Goal: Information Seeking & Learning: Understand process/instructions

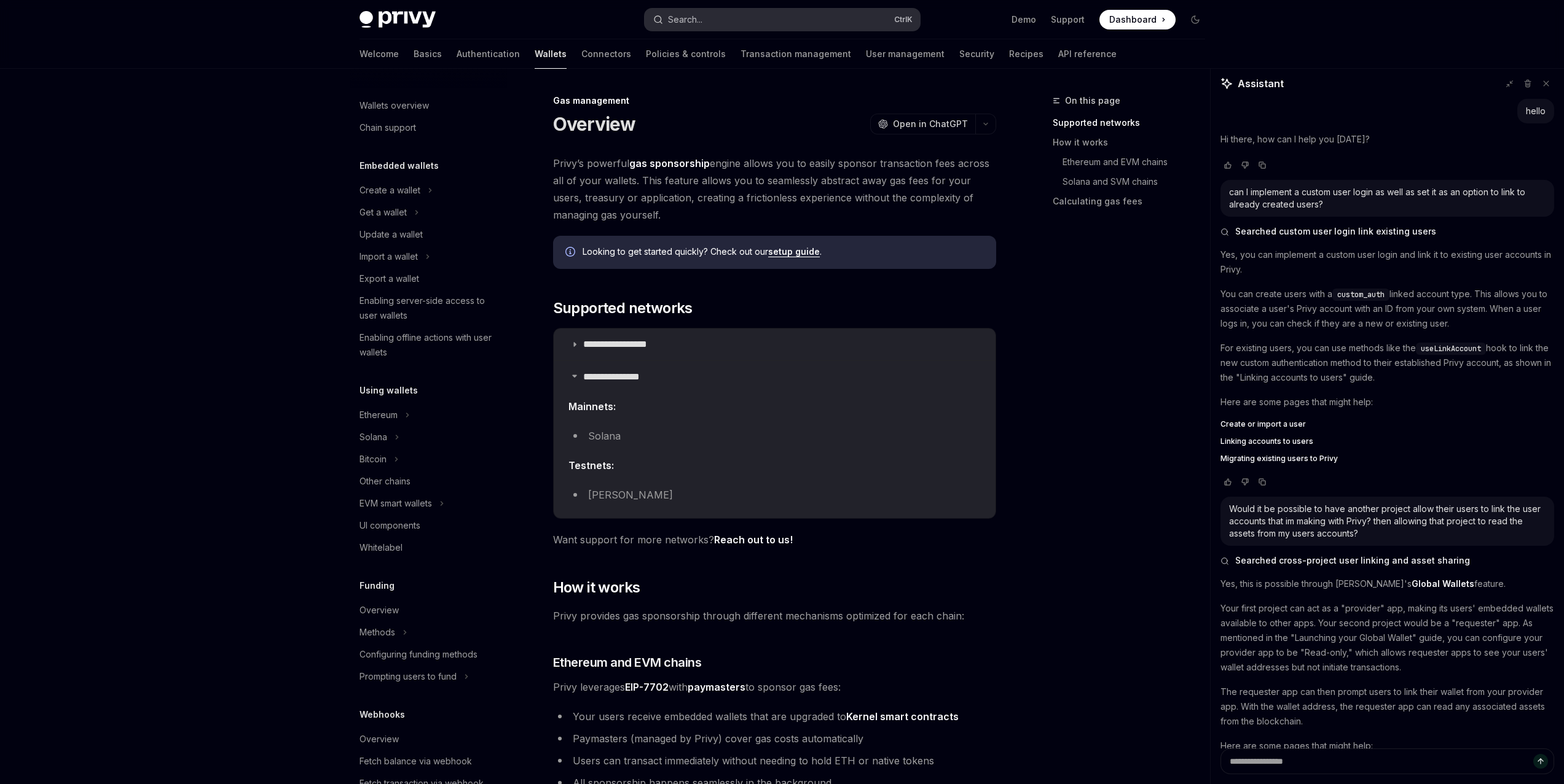
scroll to position [97, 0]
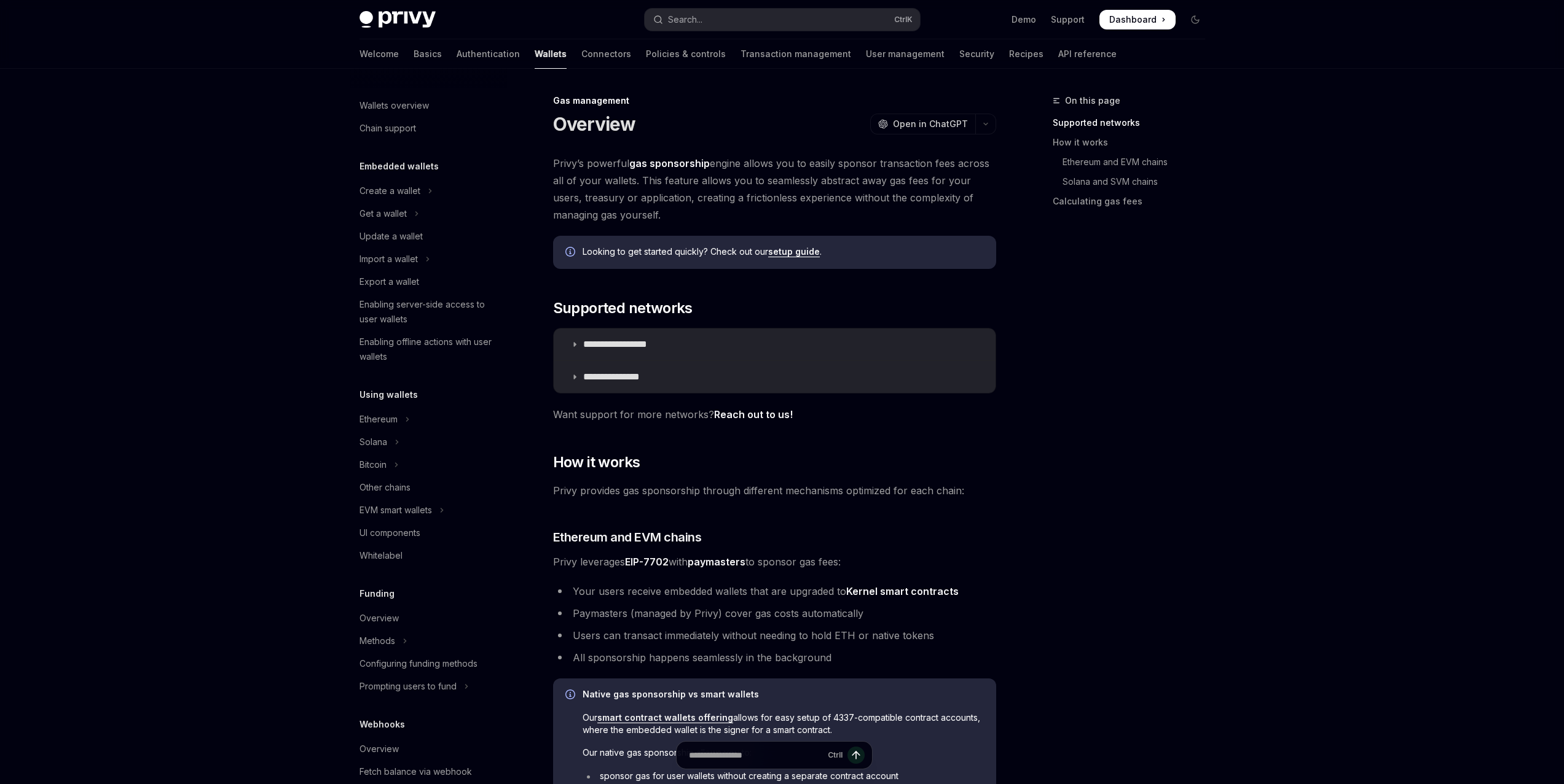
scroll to position [285, 0]
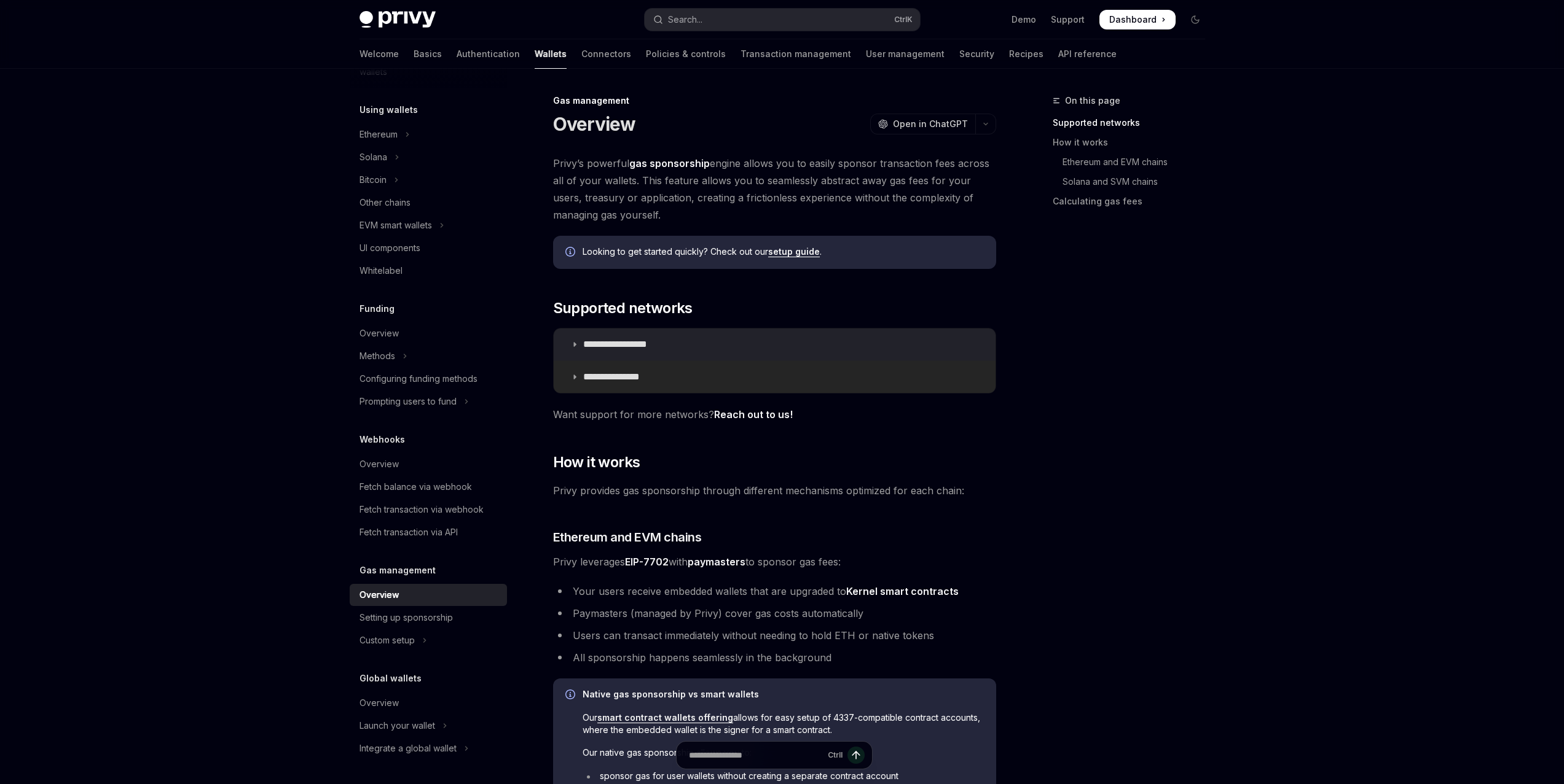
click at [629, 375] on p "**********" at bounding box center [622, 377] width 79 height 12
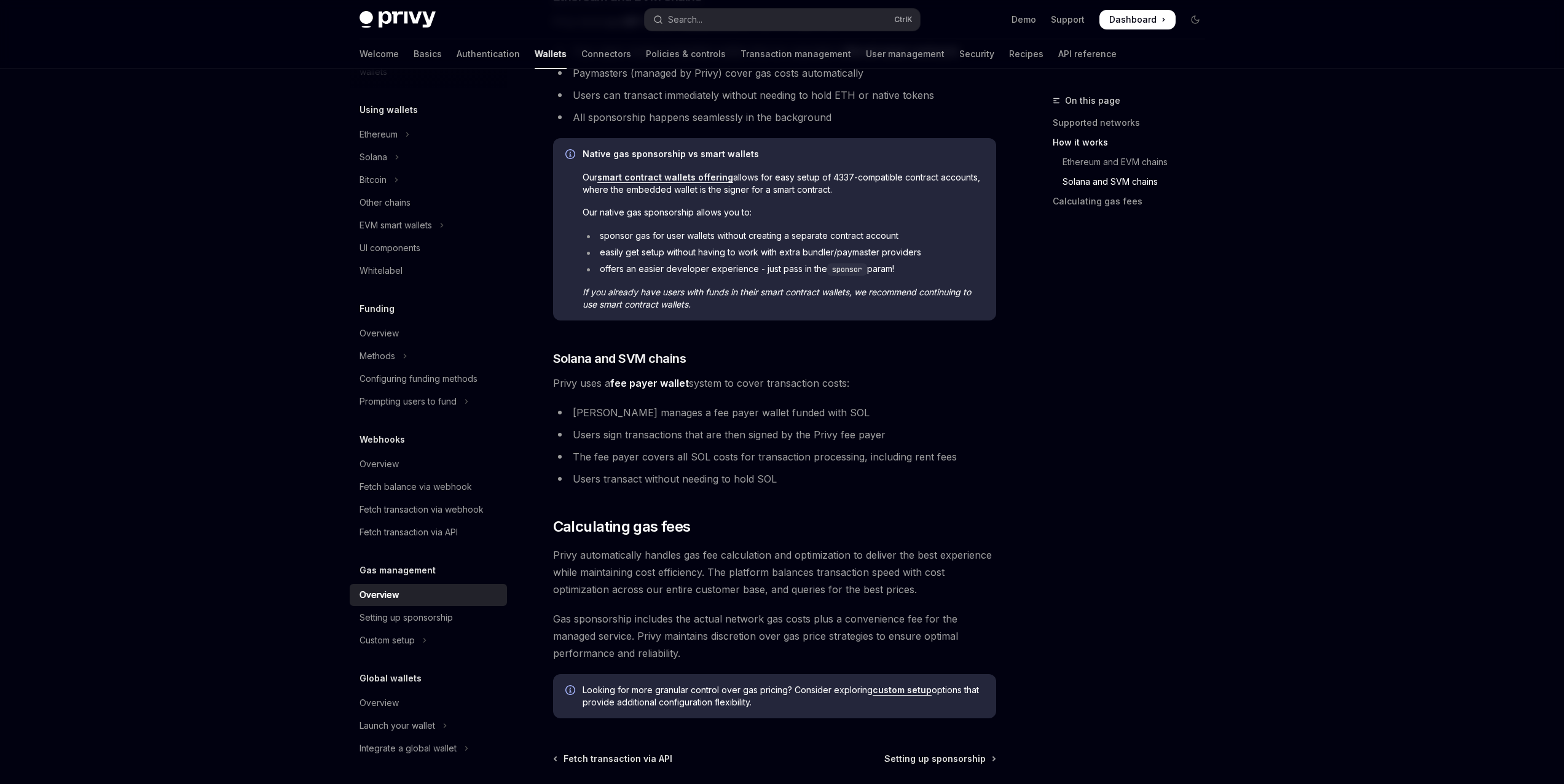
scroll to position [798, 0]
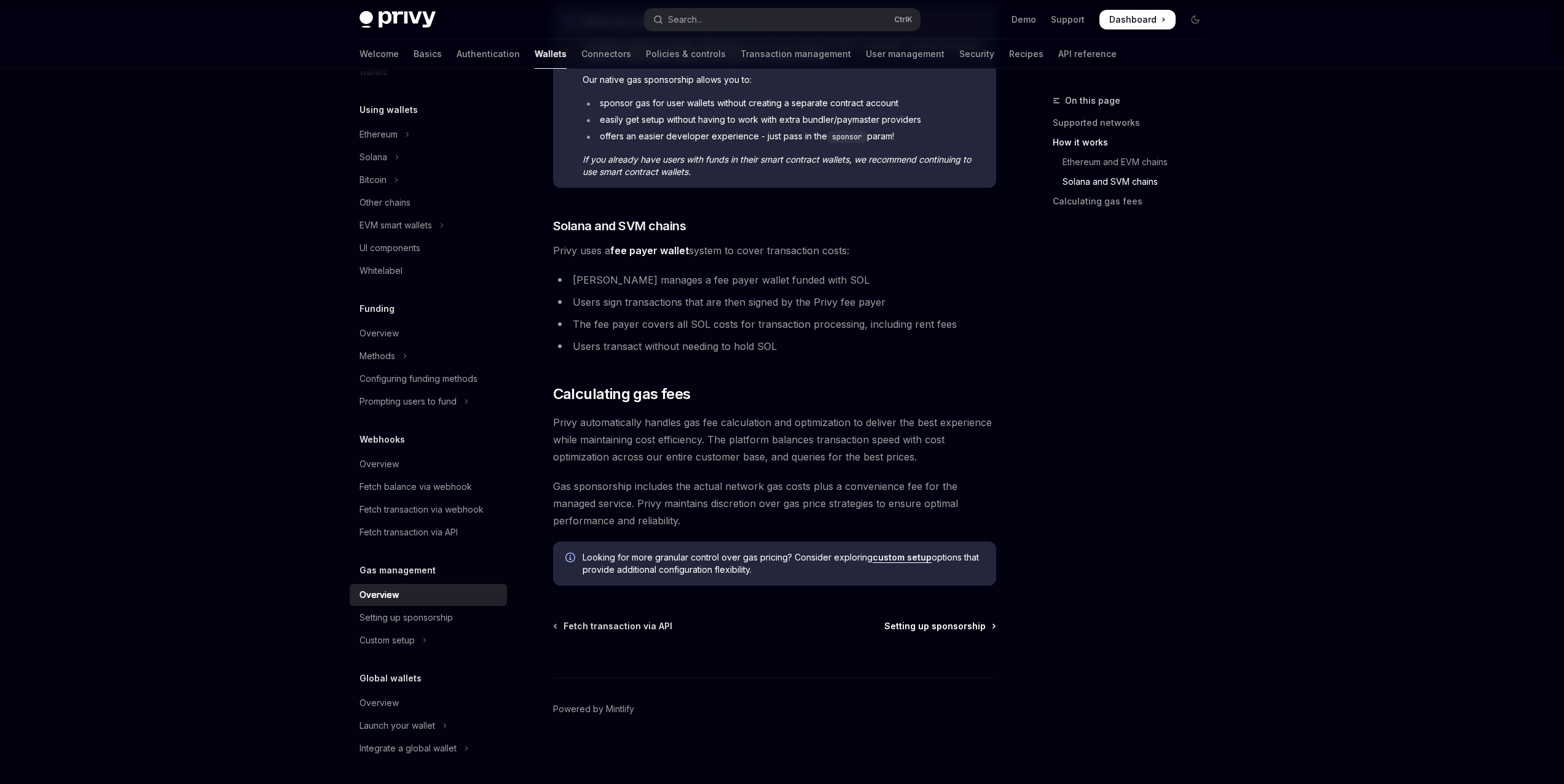
click at [893, 630] on span "Setting up sponsorship" at bounding box center [935, 627] width 101 height 12
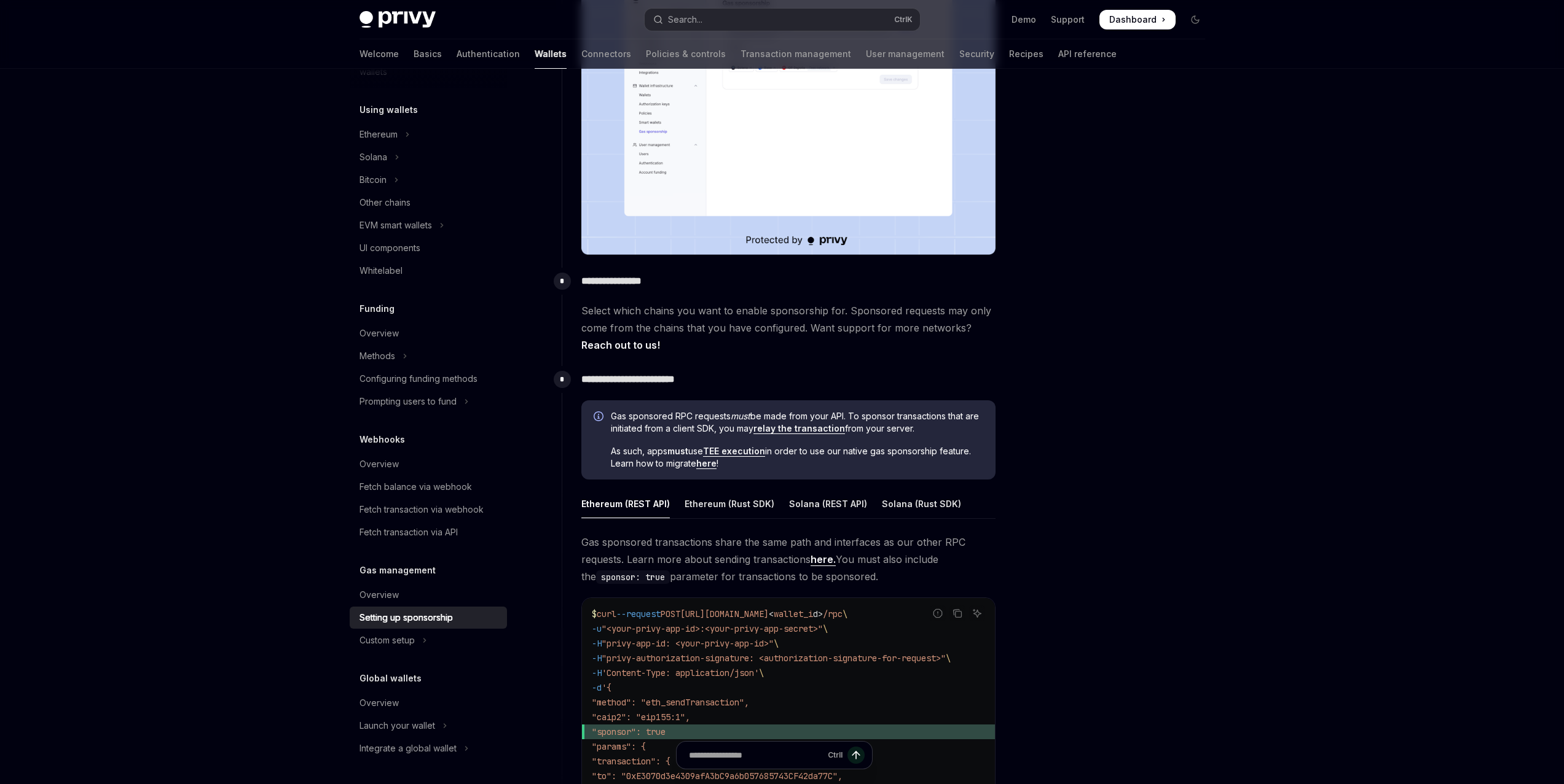
scroll to position [369, 0]
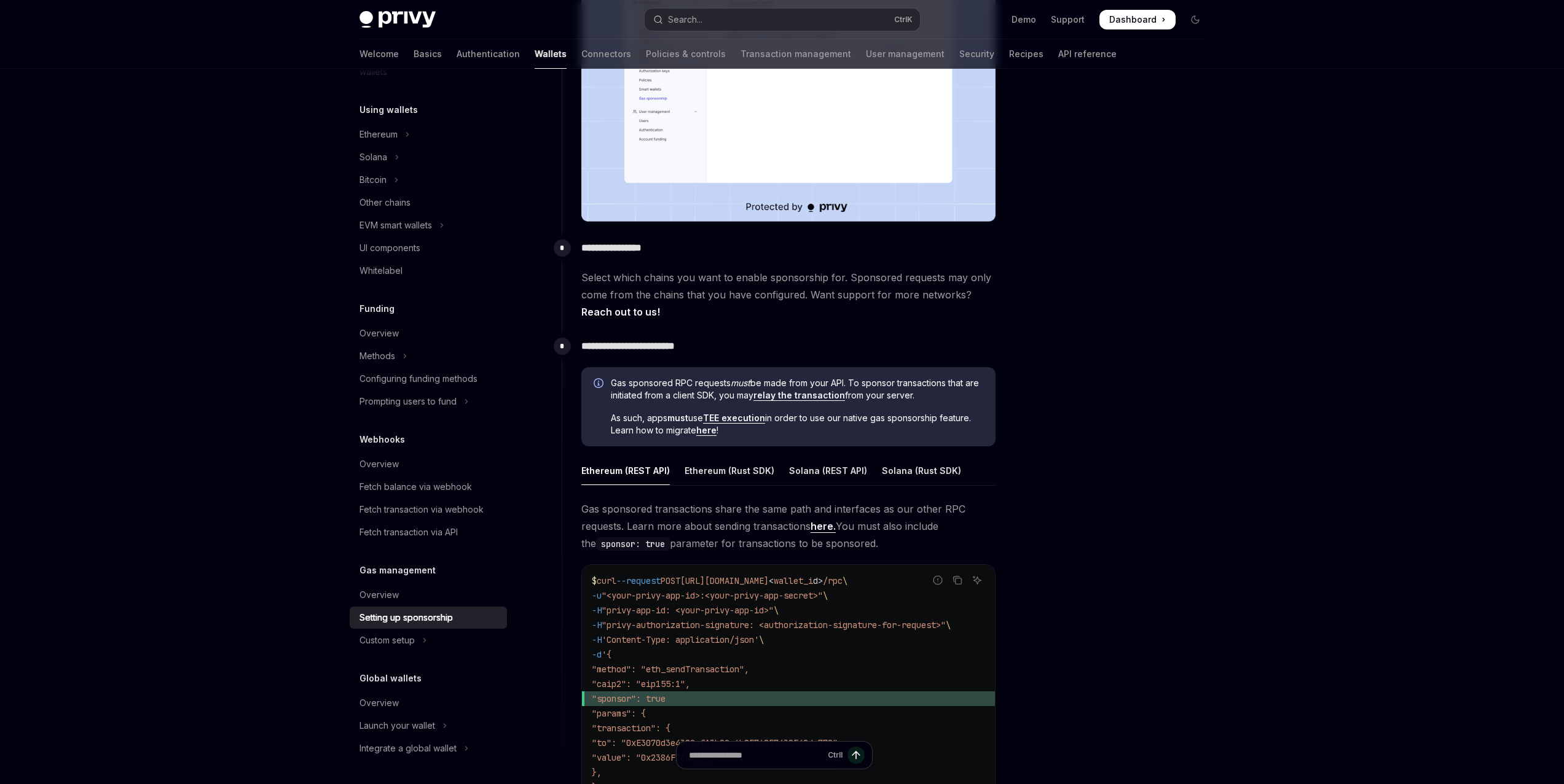
click at [811, 397] on link "relay the transaction" at bounding box center [799, 395] width 92 height 11
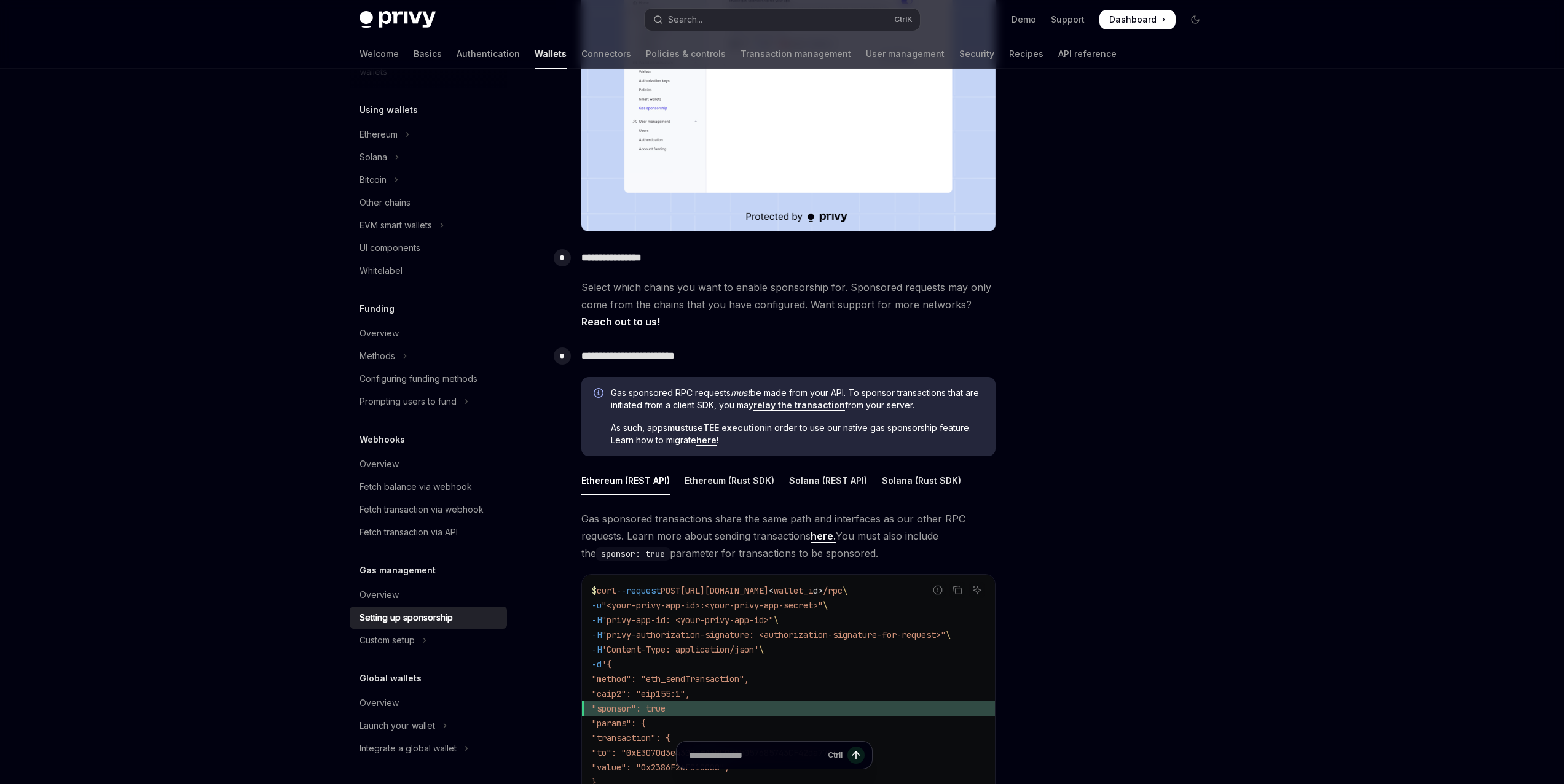
scroll to position [369, 0]
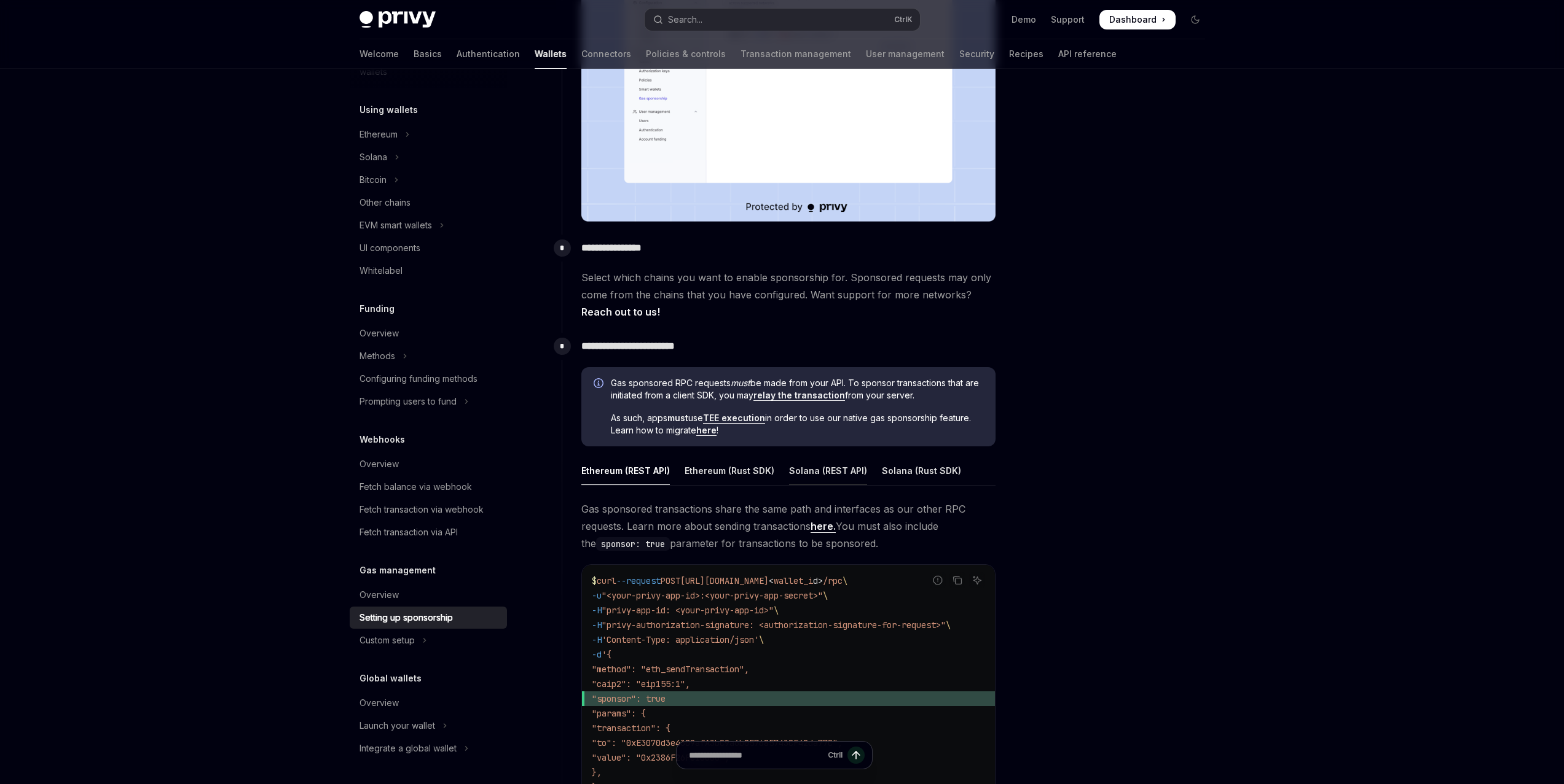
click at [826, 477] on div "Solana (REST API)" at bounding box center [828, 471] width 78 height 29
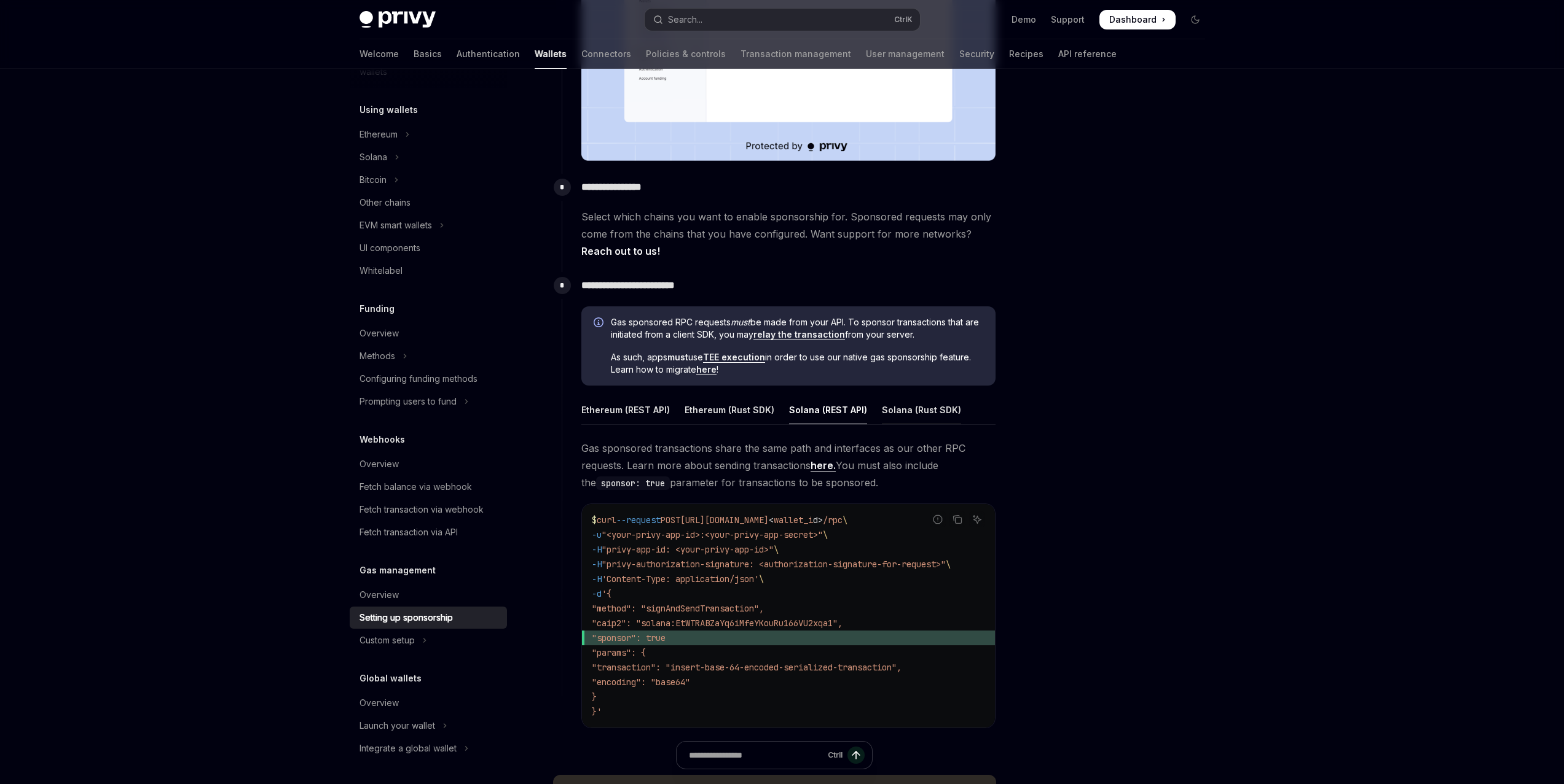
scroll to position [430, 0]
click at [907, 411] on div "Solana (Rust SDK)" at bounding box center [921, 409] width 79 height 29
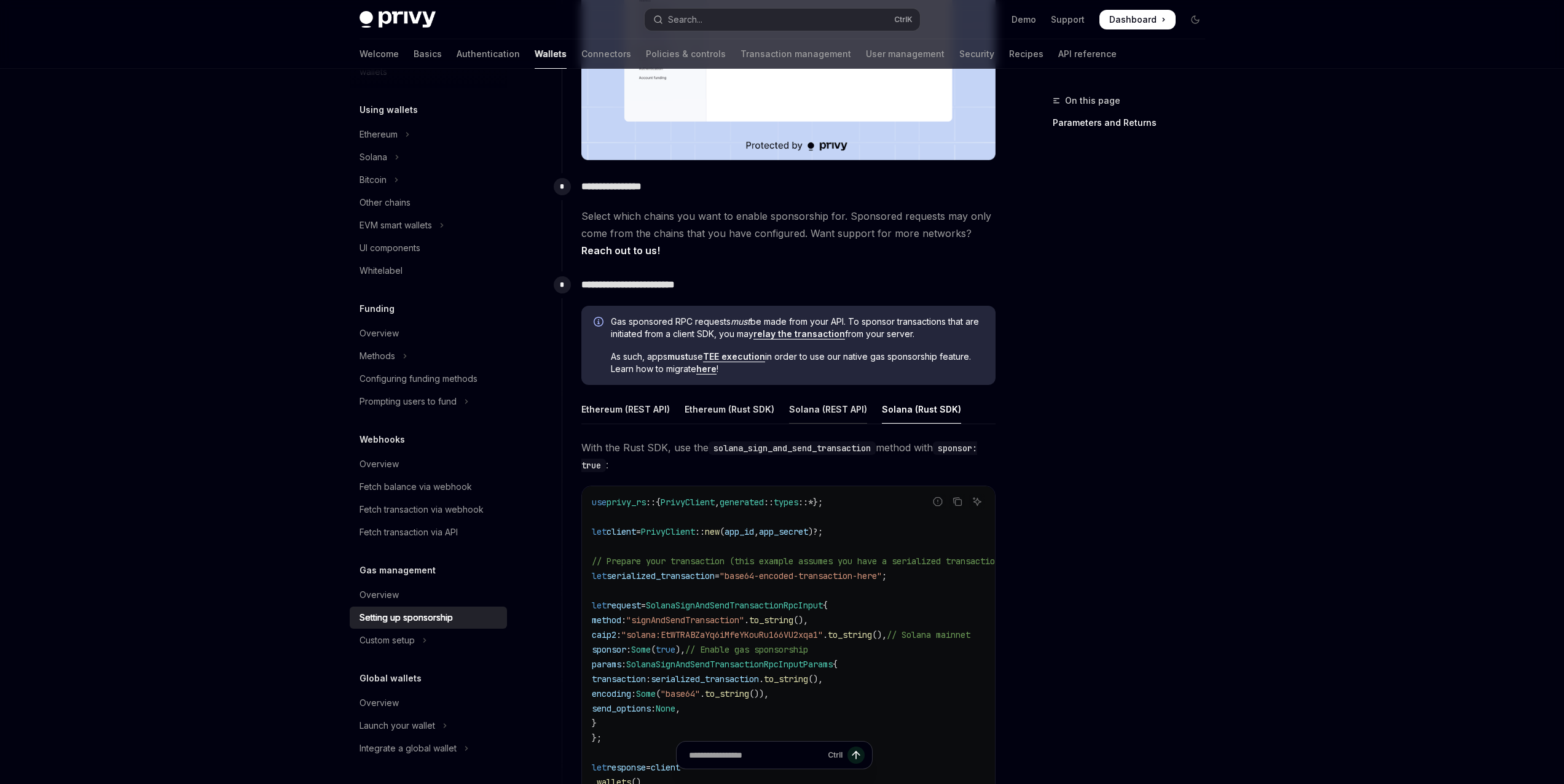
click at [838, 408] on div "Solana (REST API)" at bounding box center [828, 409] width 78 height 29
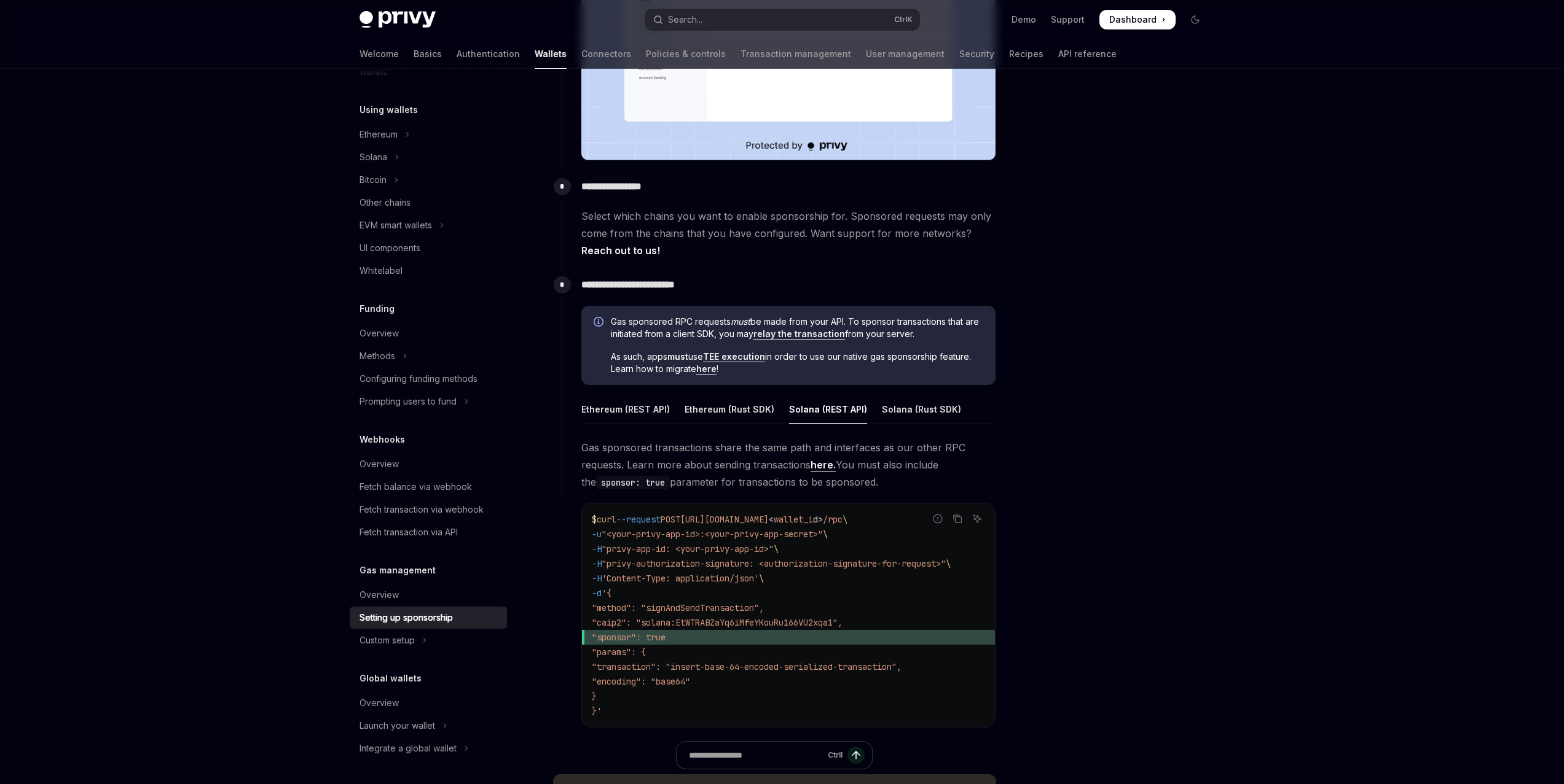
scroll to position [680, 0]
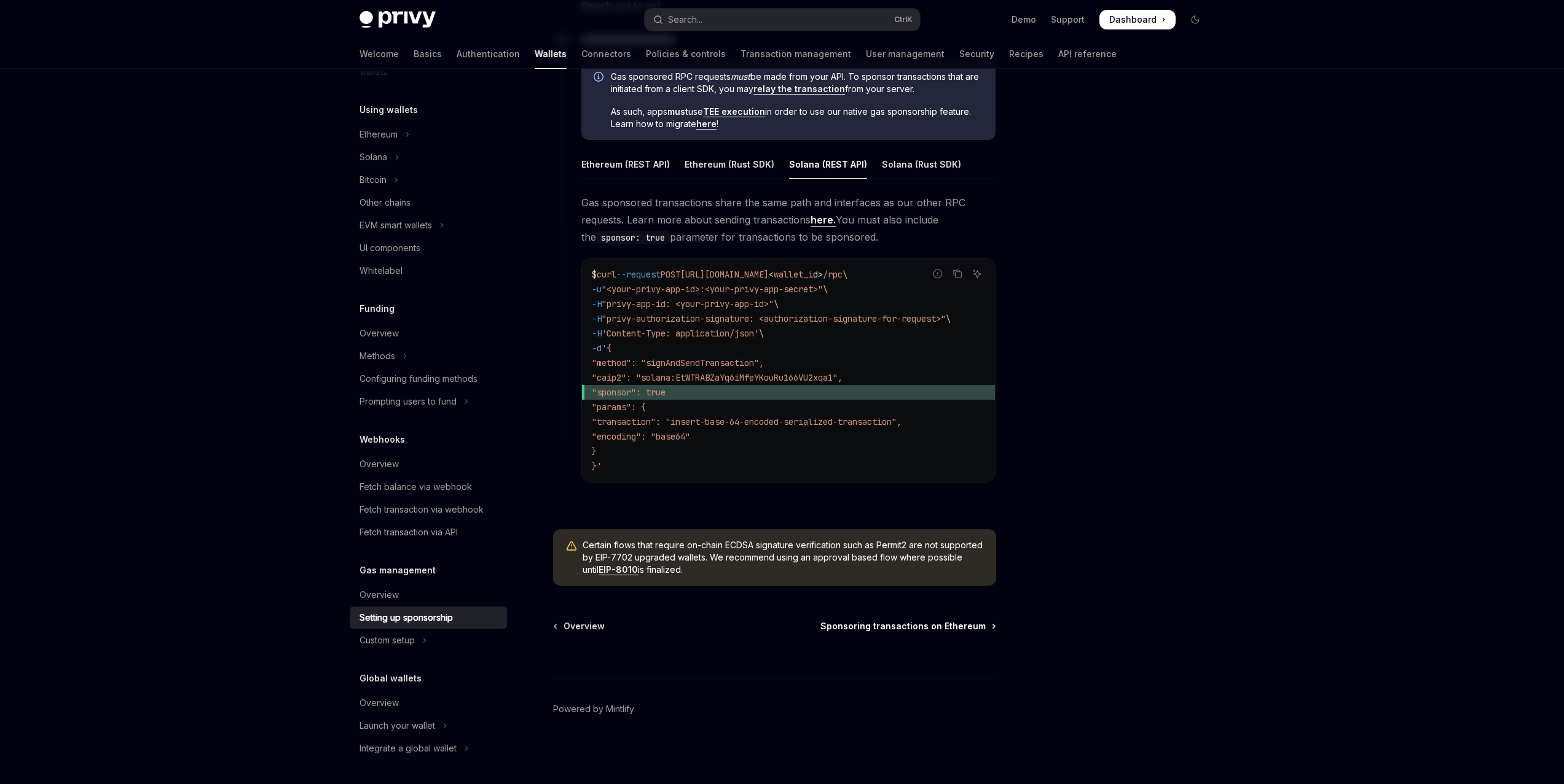
click at [899, 628] on span "Sponsoring transactions on Ethereum" at bounding box center [903, 627] width 165 height 12
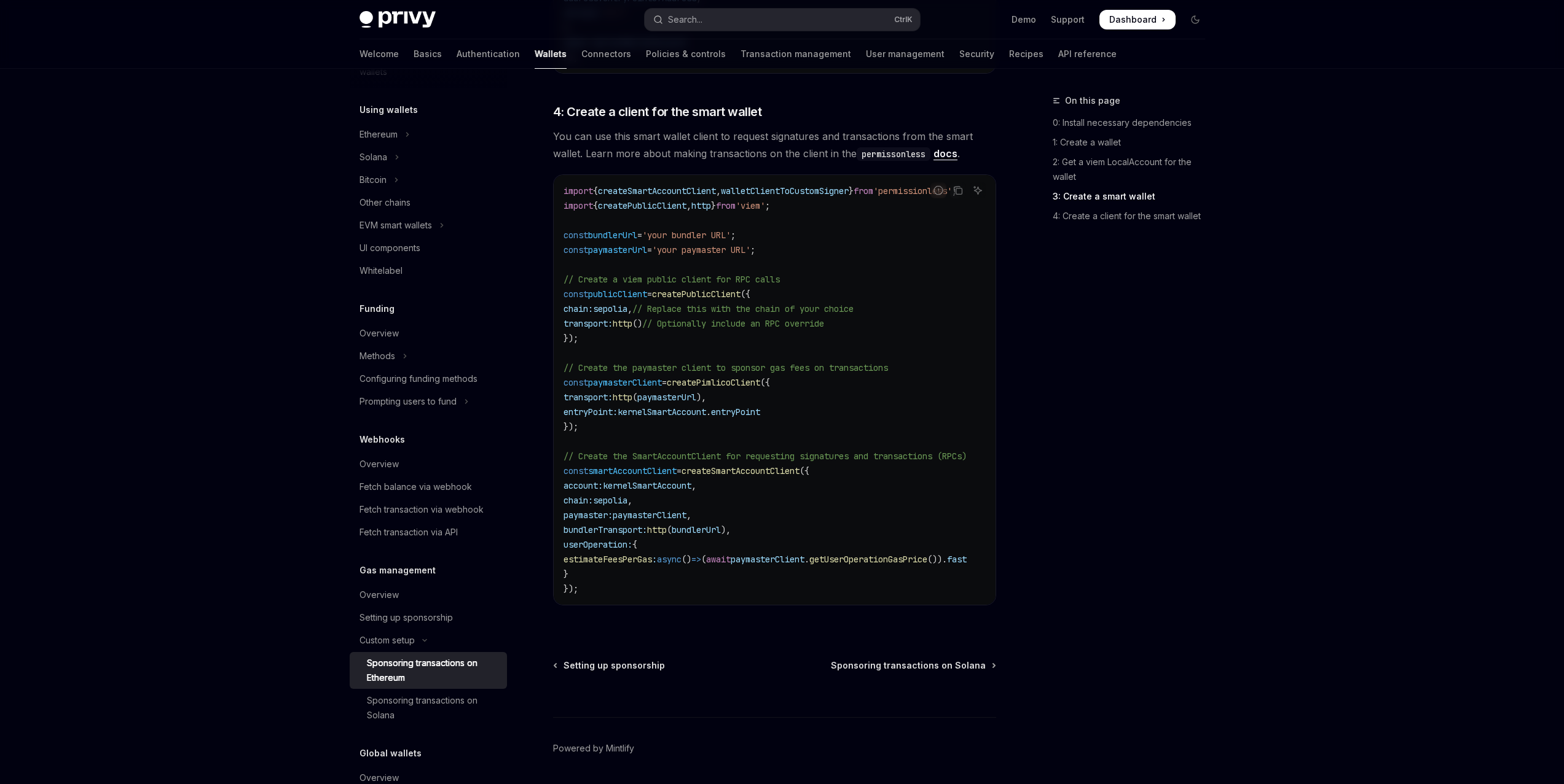
scroll to position [1610, 0]
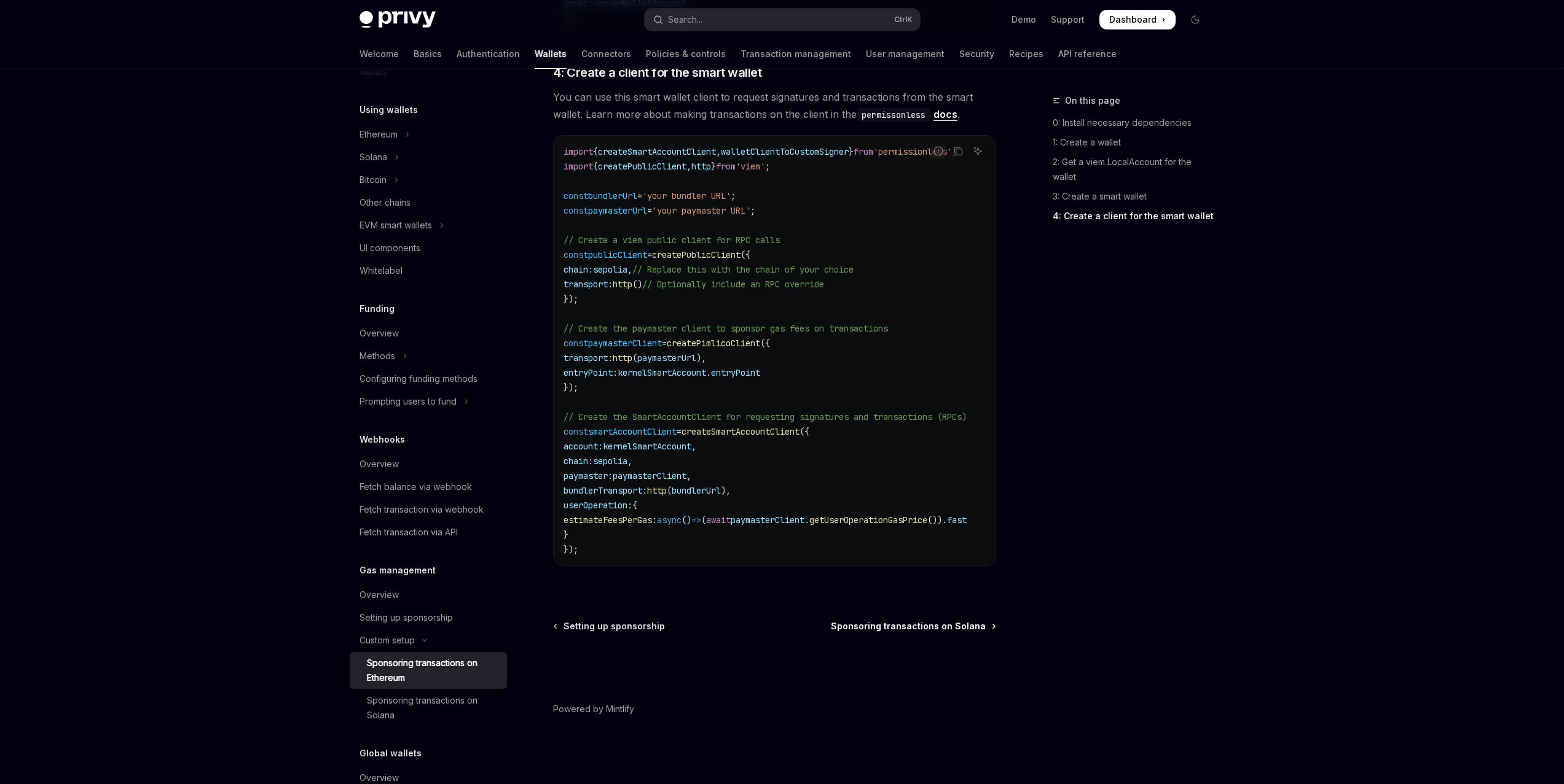
click at [906, 626] on span "Sponsoring transactions on Solana" at bounding box center [908, 627] width 155 height 12
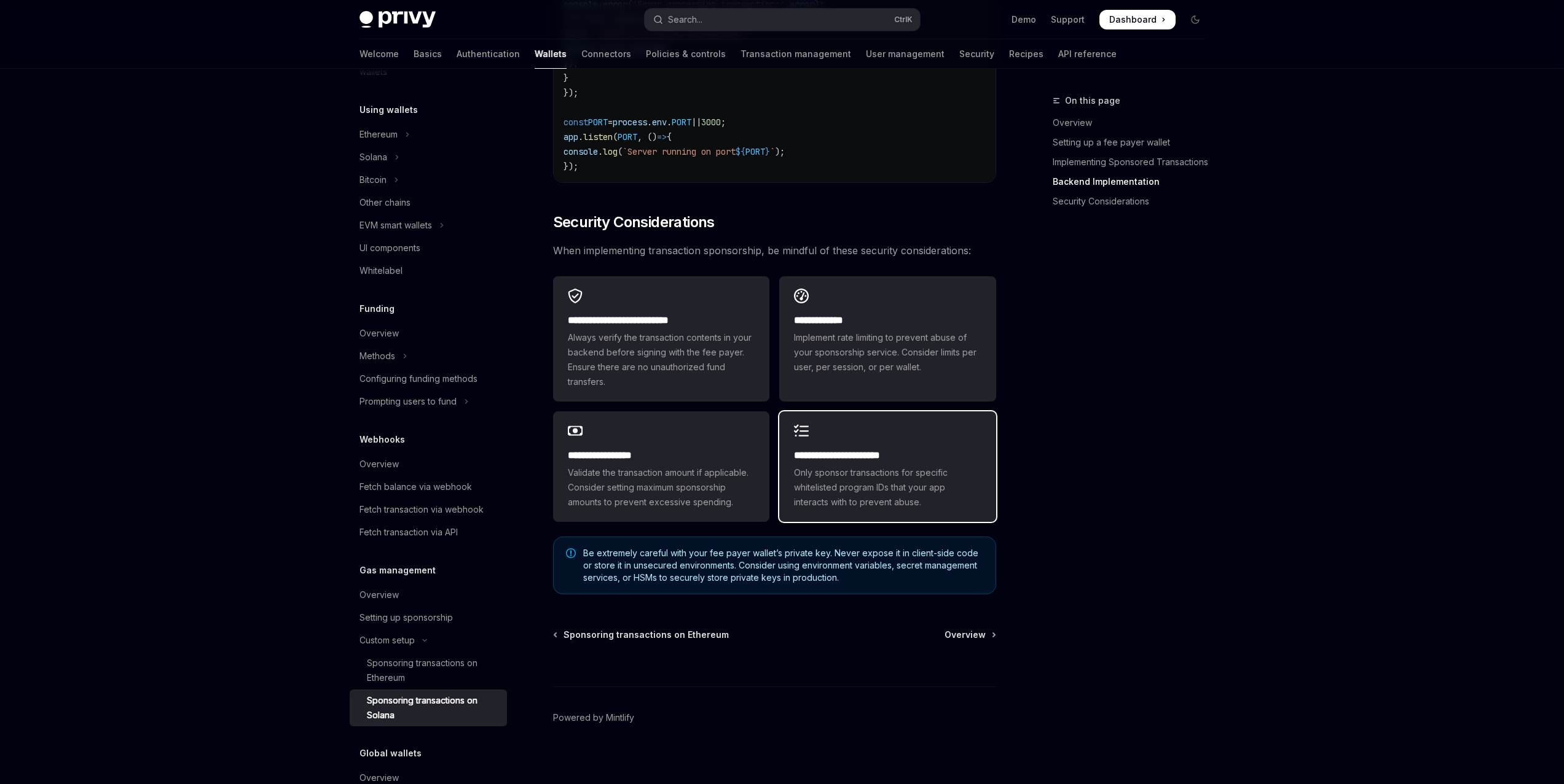
scroll to position [3265, 0]
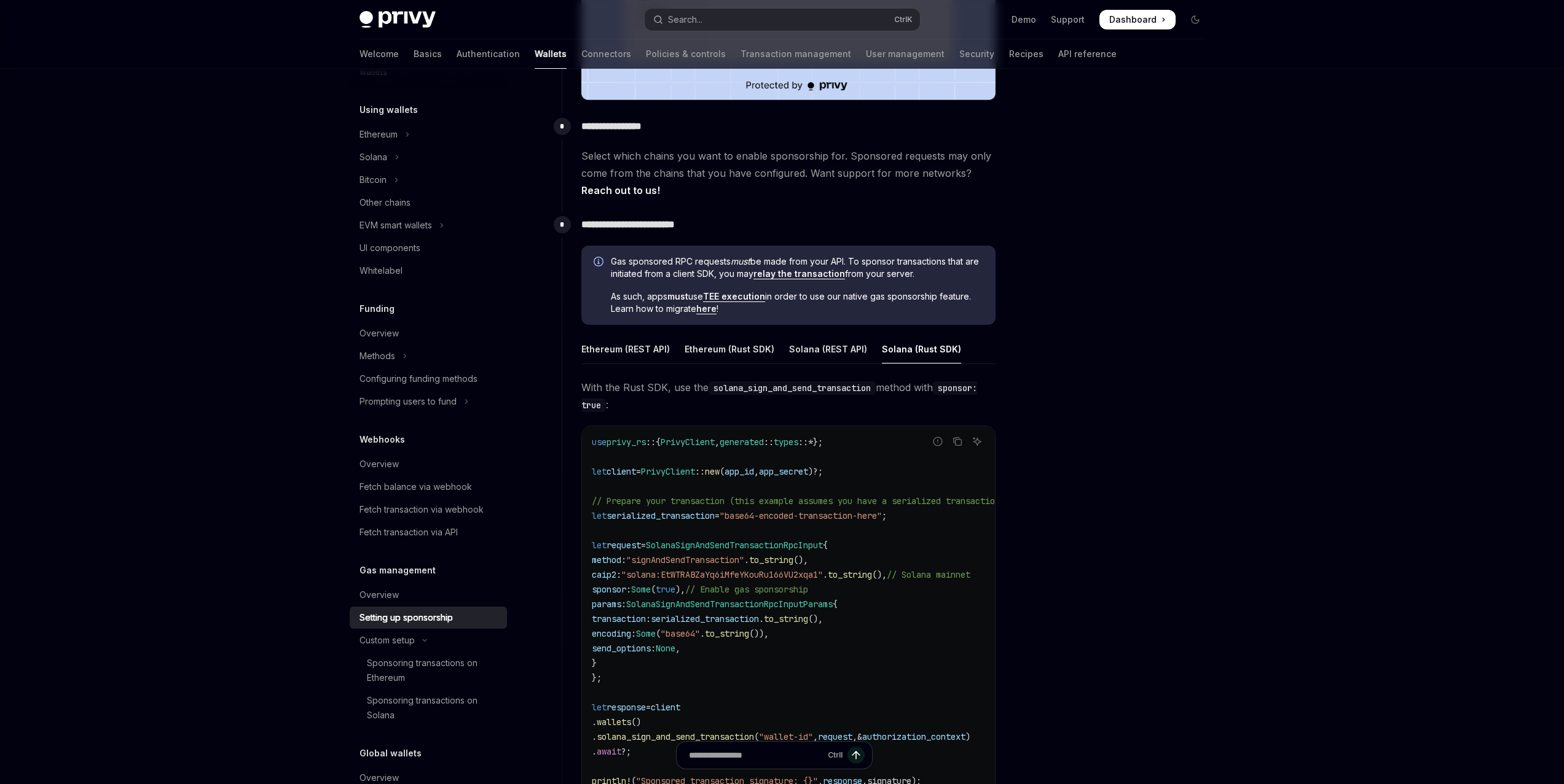
scroll to position [430, 0]
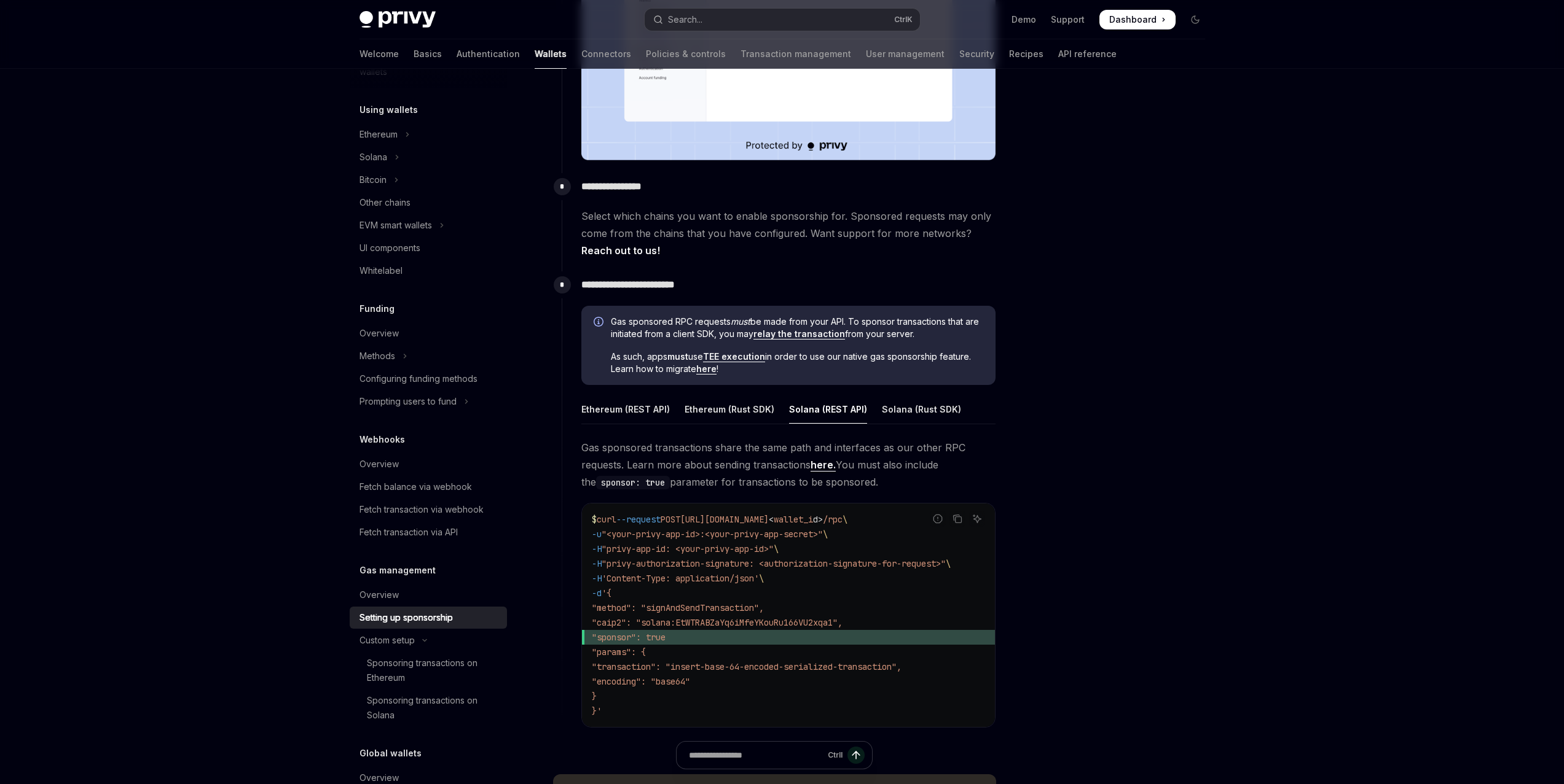
type textarea "*"
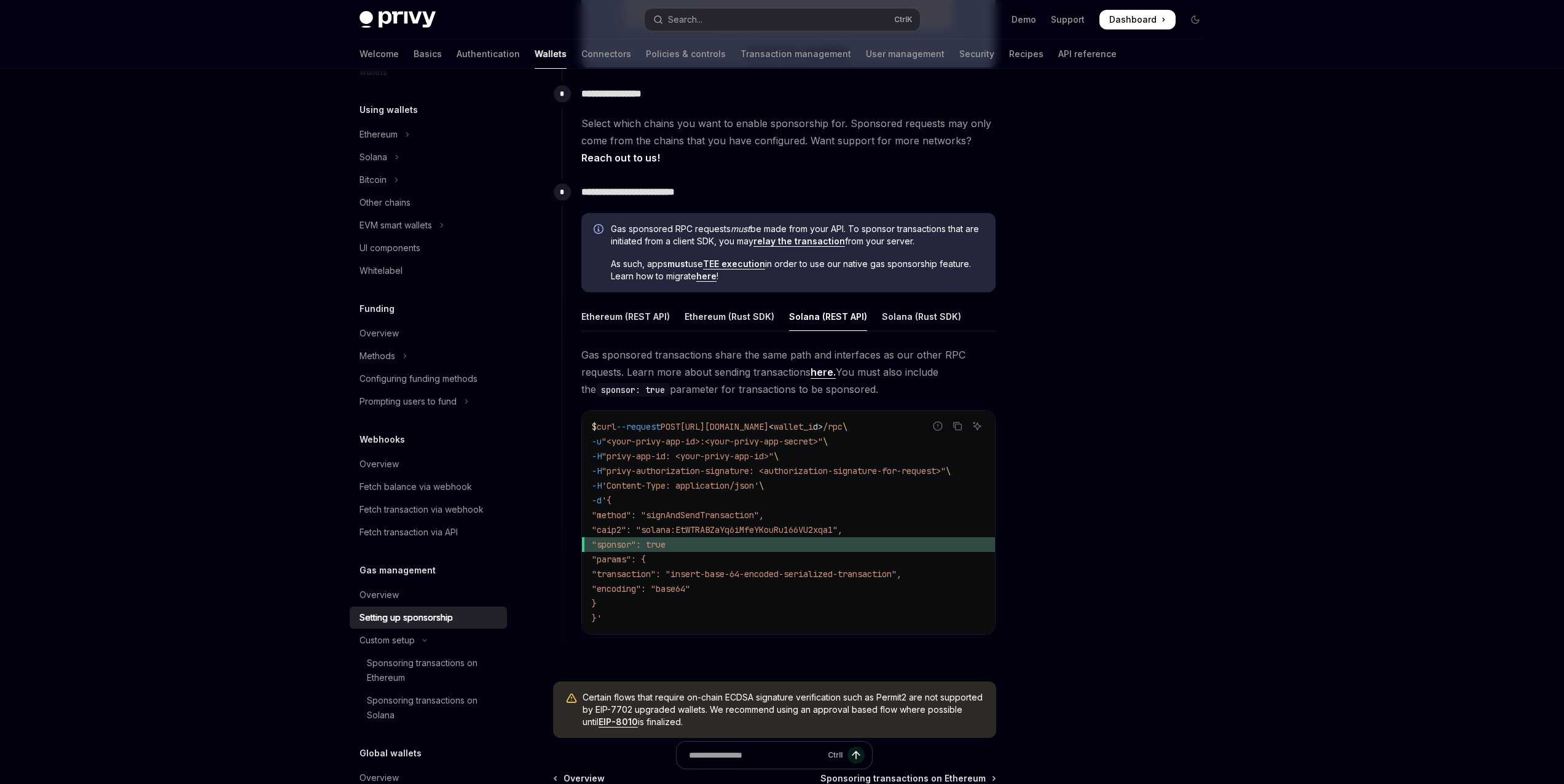
scroll to position [495, 0]
